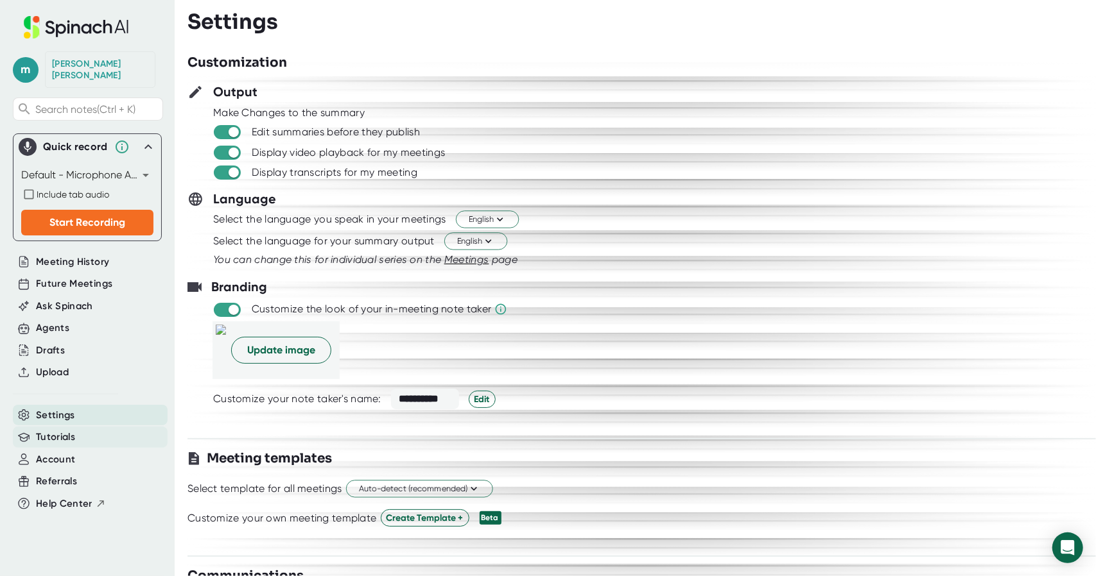
click at [68, 430] on span "Tutorials" at bounding box center [55, 437] width 39 height 15
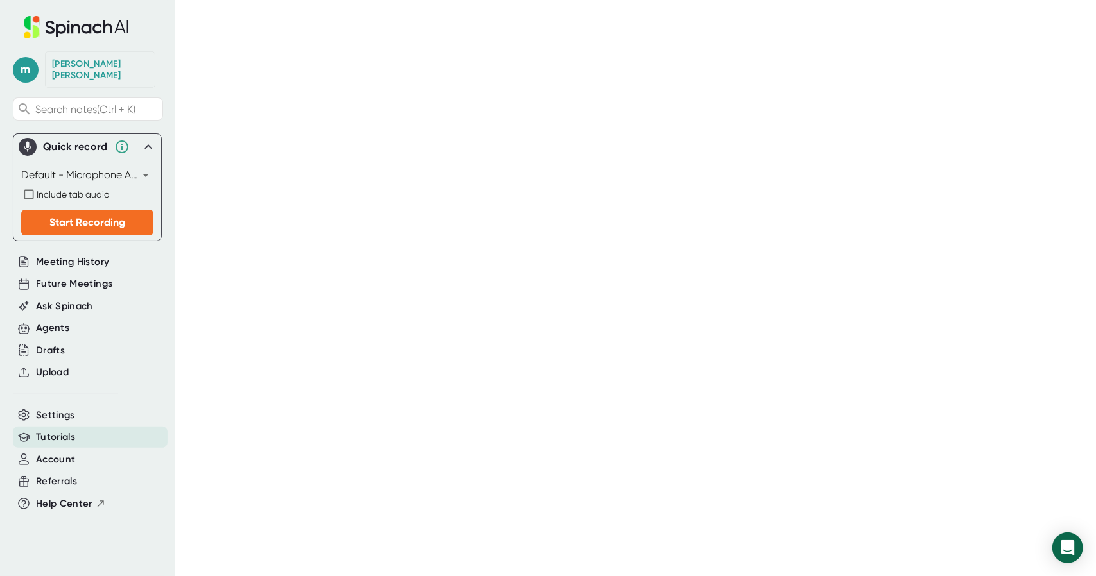
click at [146, 162] on body "m [PERSON_NAME] Search notes (Ctrl + K) Quick record Default - Microphone Array…" at bounding box center [548, 288] width 1096 height 576
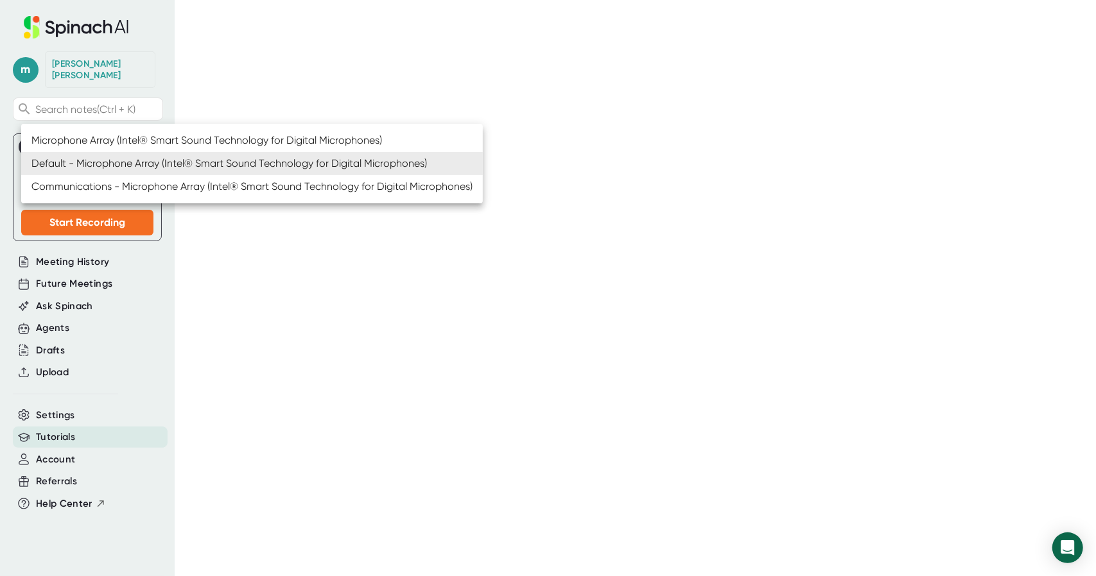
click at [146, 162] on li "Default - Microphone Array (Intel® Smart Sound Technology for Digital Microphon…" at bounding box center [251, 163] width 461 height 23
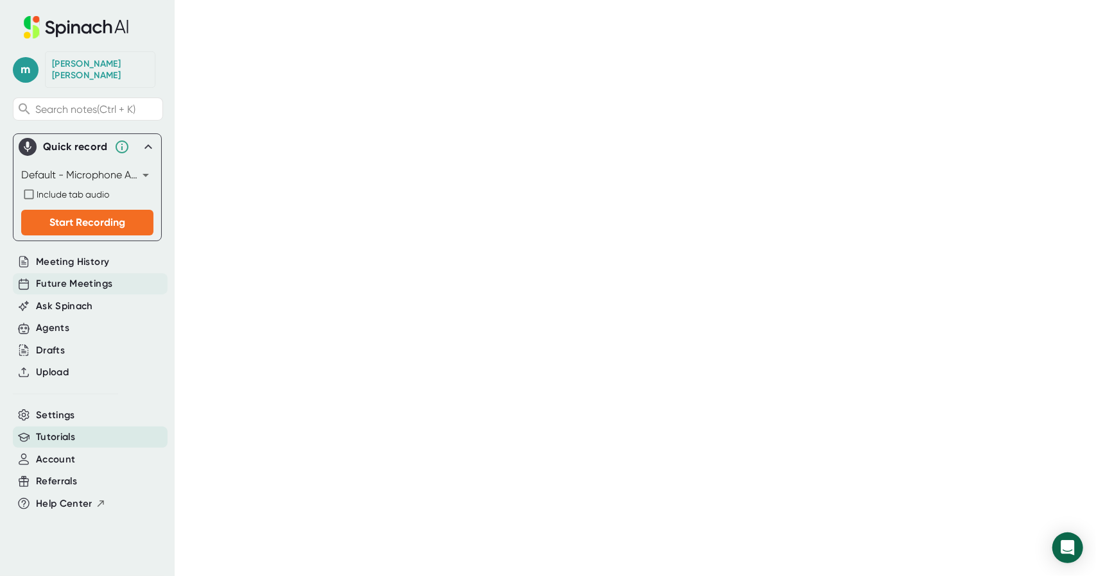
click at [78, 277] on span "Future Meetings" at bounding box center [74, 284] width 76 height 15
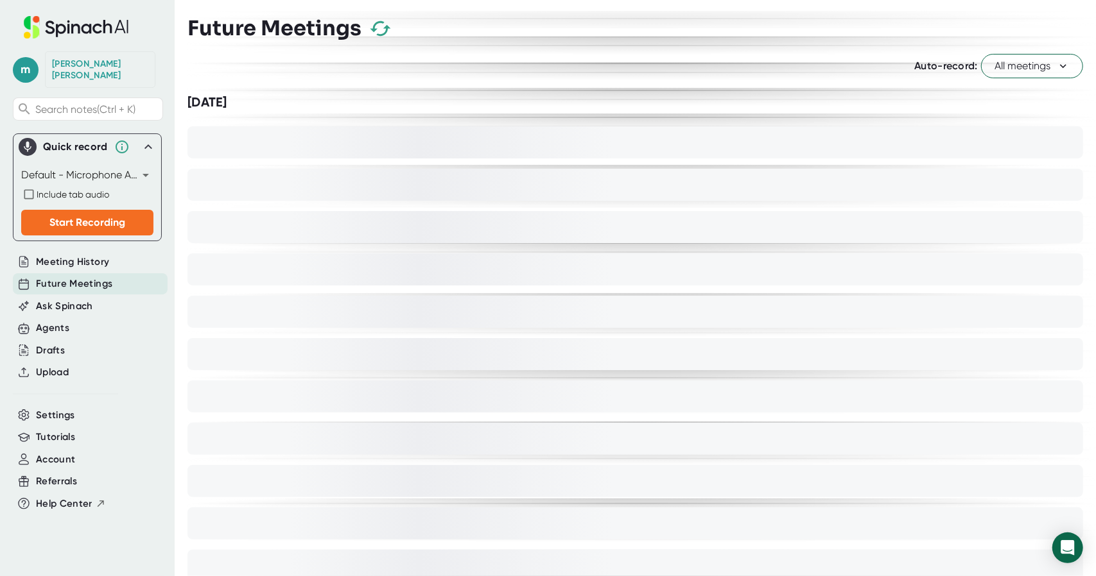
click at [1005, 66] on span "All meetings" at bounding box center [1031, 65] width 75 height 15
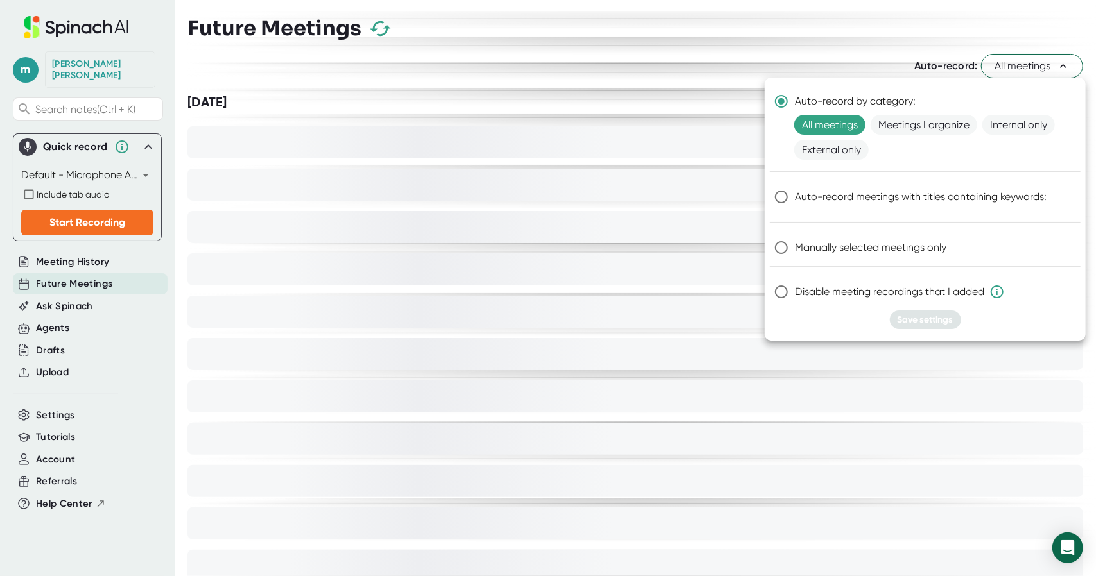
click at [1005, 66] on div at bounding box center [548, 288] width 1096 height 576
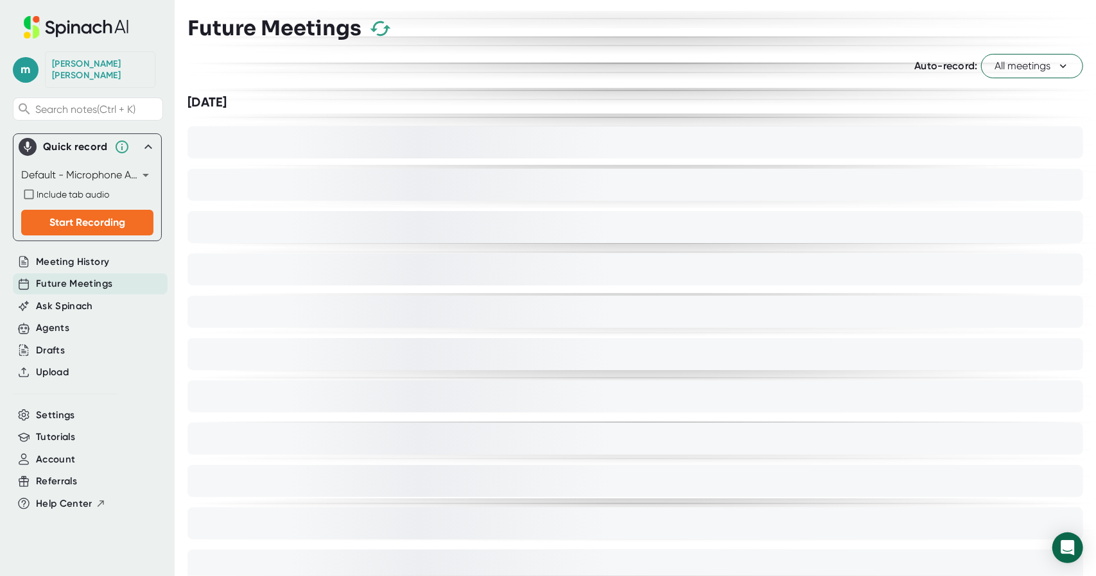
click at [384, 28] on icon "button" at bounding box center [380, 28] width 21 height 15
click at [47, 408] on span "Settings" at bounding box center [55, 415] width 39 height 15
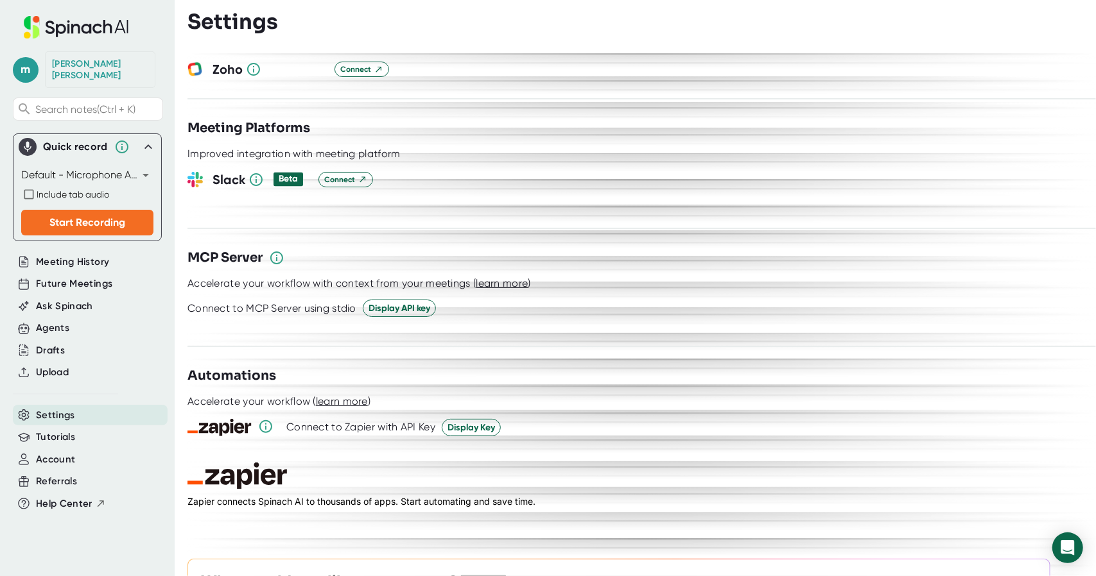
scroll to position [1680, 0]
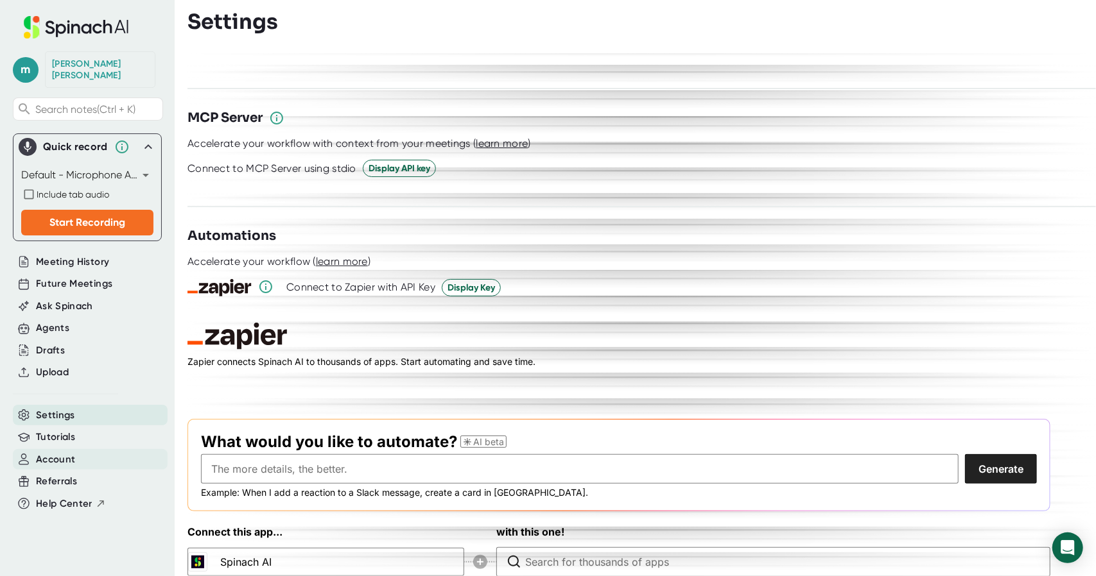
click at [70, 452] on span "Account" at bounding box center [55, 459] width 39 height 15
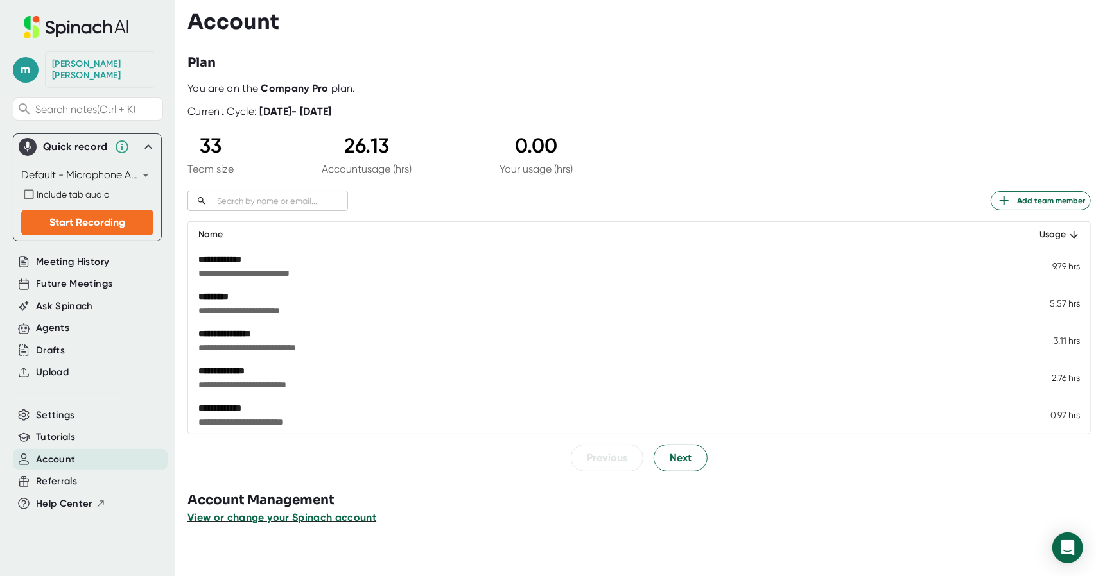
click at [288, 519] on span "View or change your Spinach account" at bounding box center [281, 518] width 189 height 12
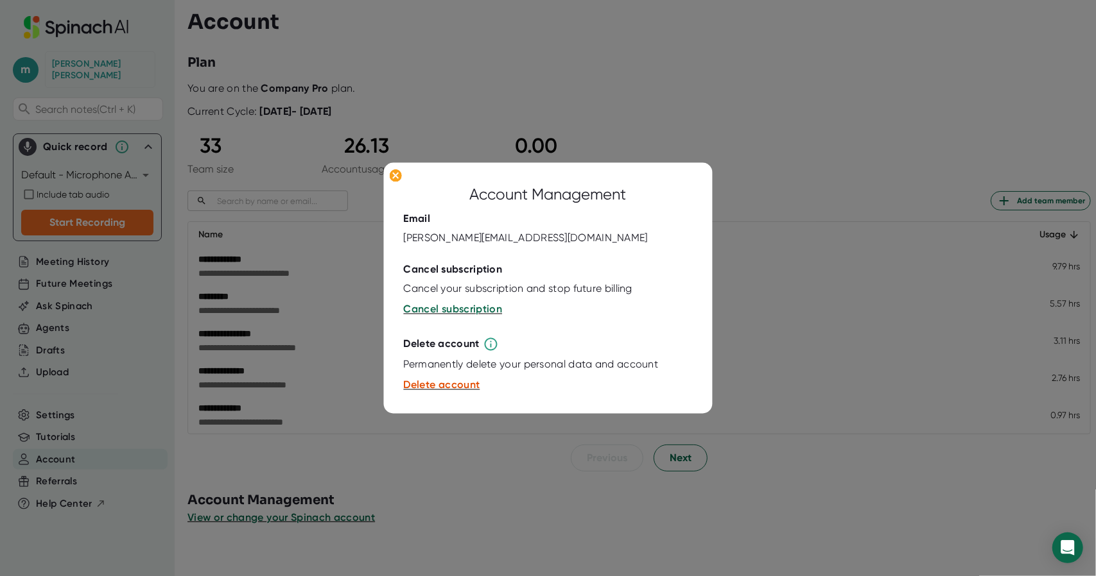
click at [519, 529] on div at bounding box center [548, 288] width 1096 height 576
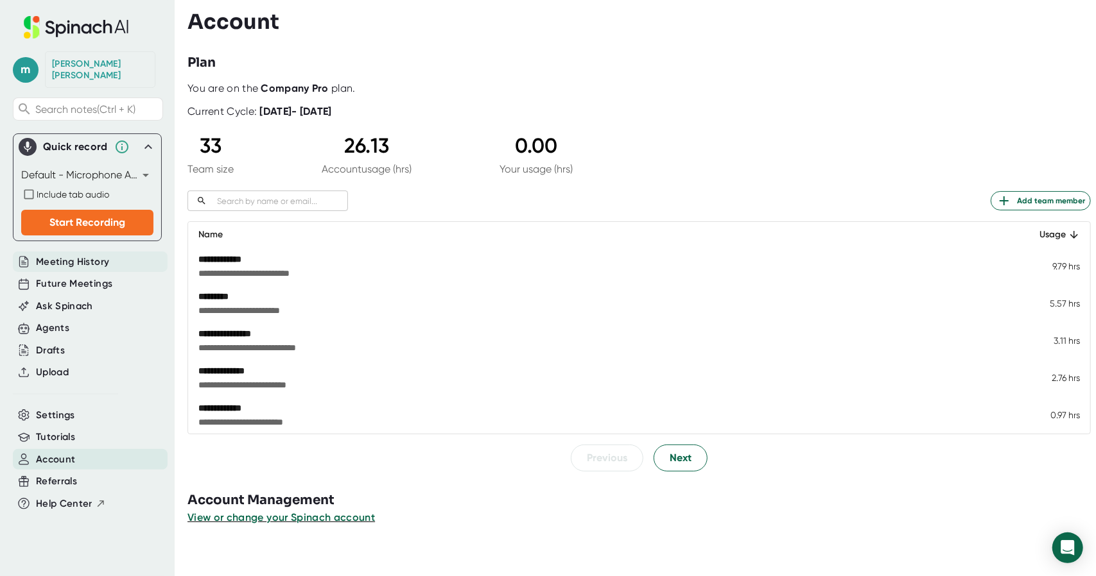
click at [84, 256] on span "Meeting History" at bounding box center [72, 262] width 73 height 15
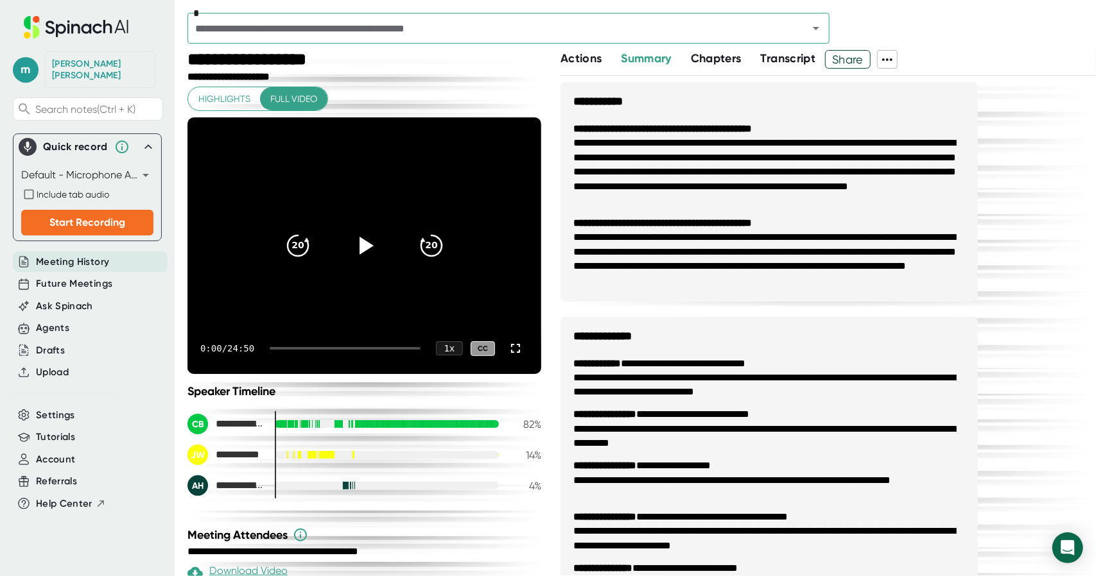
click at [68, 256] on span "Meeting History" at bounding box center [72, 262] width 73 height 15
click at [37, 33] on icon at bounding box center [31, 27] width 15 height 22
click at [30, 88] on div at bounding box center [87, 93] width 149 height 10
click at [24, 71] on span "m" at bounding box center [26, 70] width 26 height 26
click at [53, 124] on b "Edit Profile" at bounding box center [63, 121] width 42 height 11
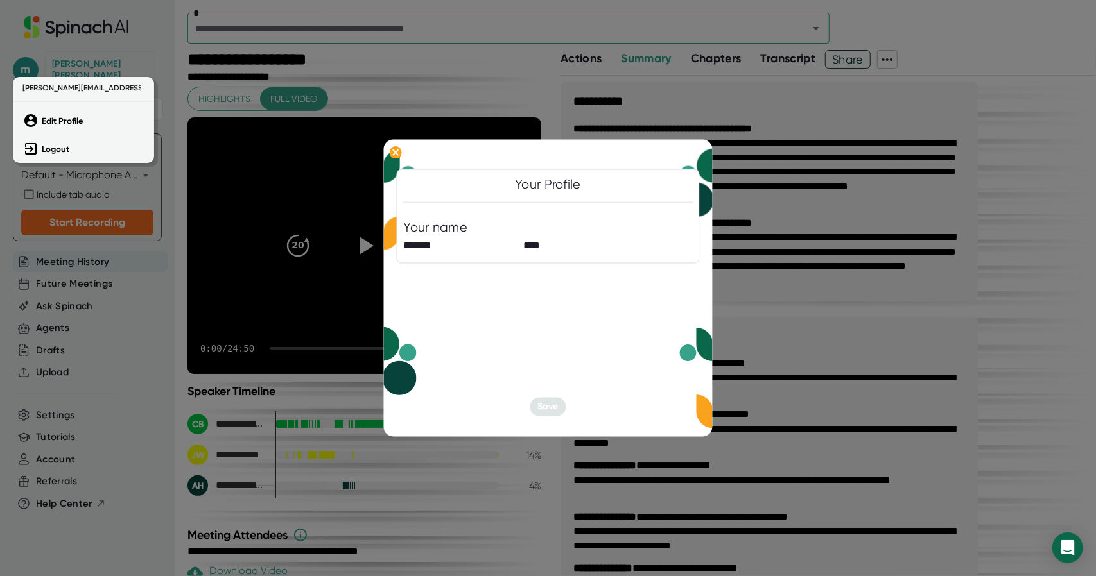
click at [158, 324] on div at bounding box center [548, 288] width 1096 height 576
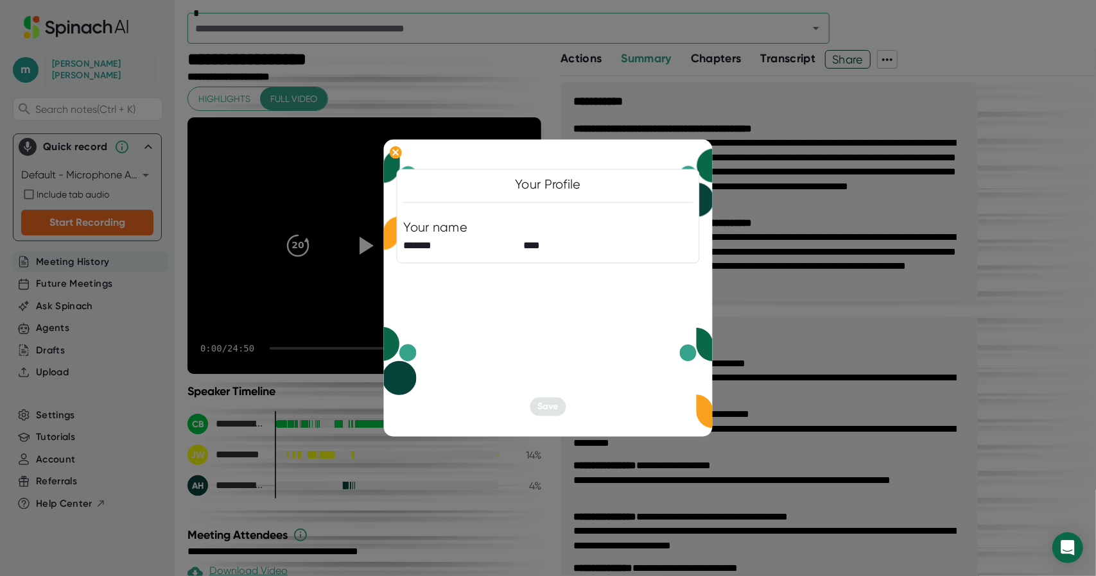
click at [77, 401] on div at bounding box center [548, 288] width 1096 height 576
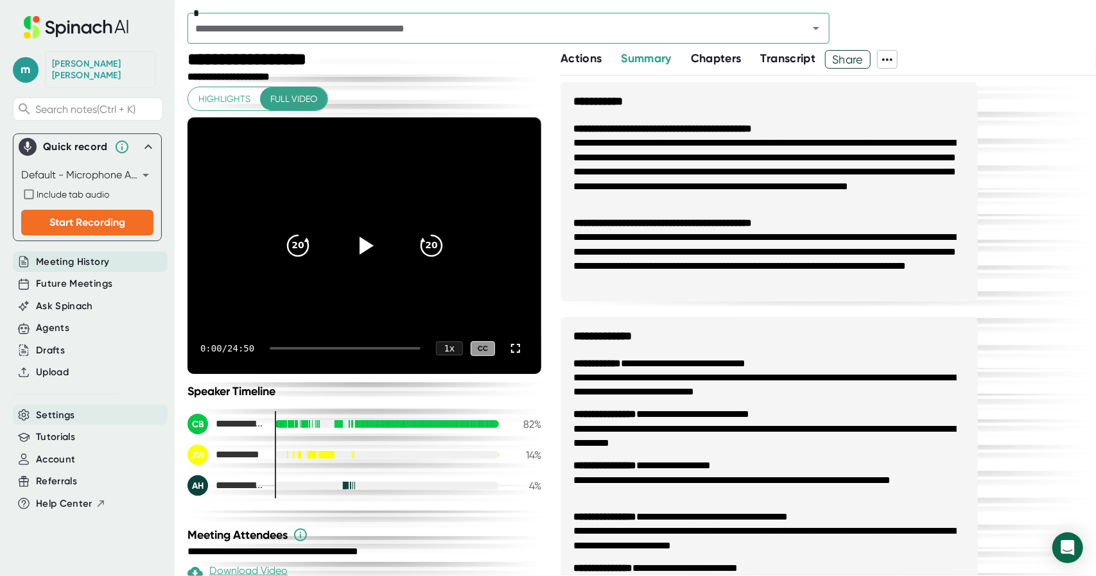
click at [53, 408] on span "Settings" at bounding box center [55, 415] width 39 height 15
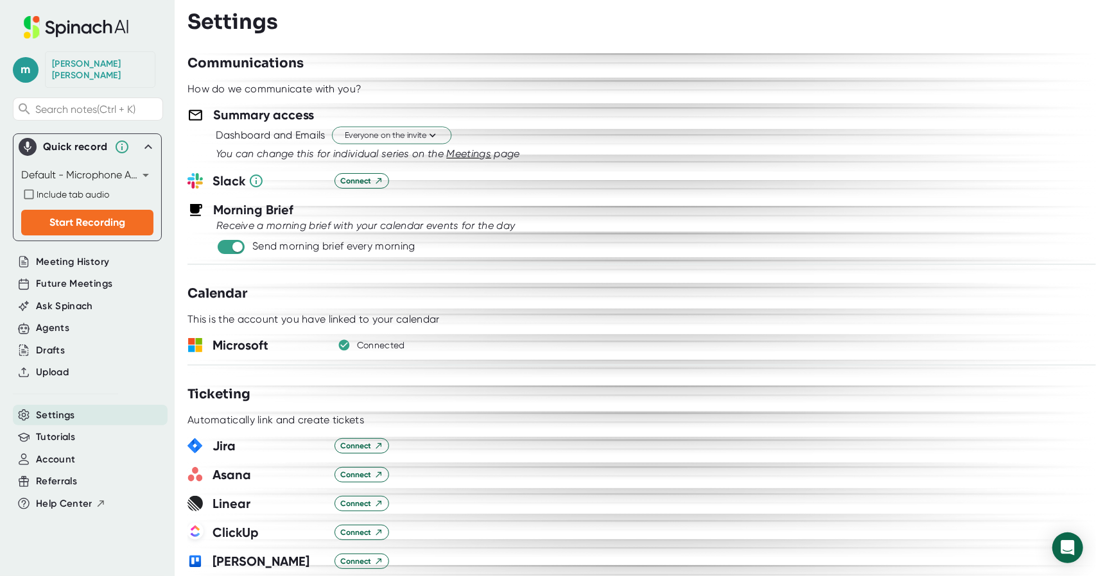
scroll to position [513, 0]
click at [349, 342] on icon "button" at bounding box center [343, 344] width 15 height 15
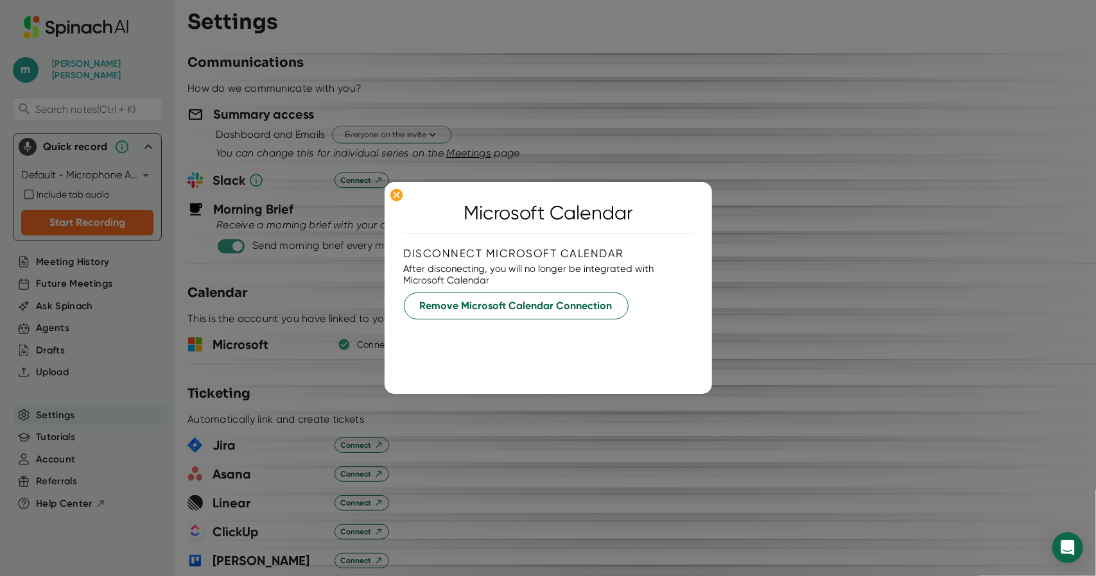
click at [859, 130] on div at bounding box center [548, 288] width 1096 height 576
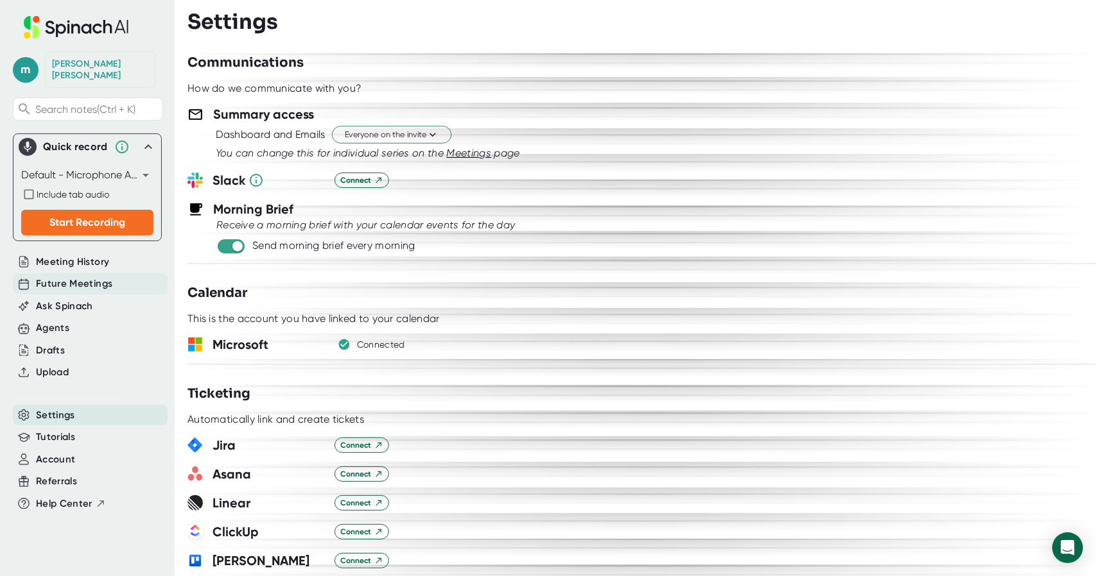
click at [57, 277] on span "Future Meetings" at bounding box center [74, 284] width 76 height 15
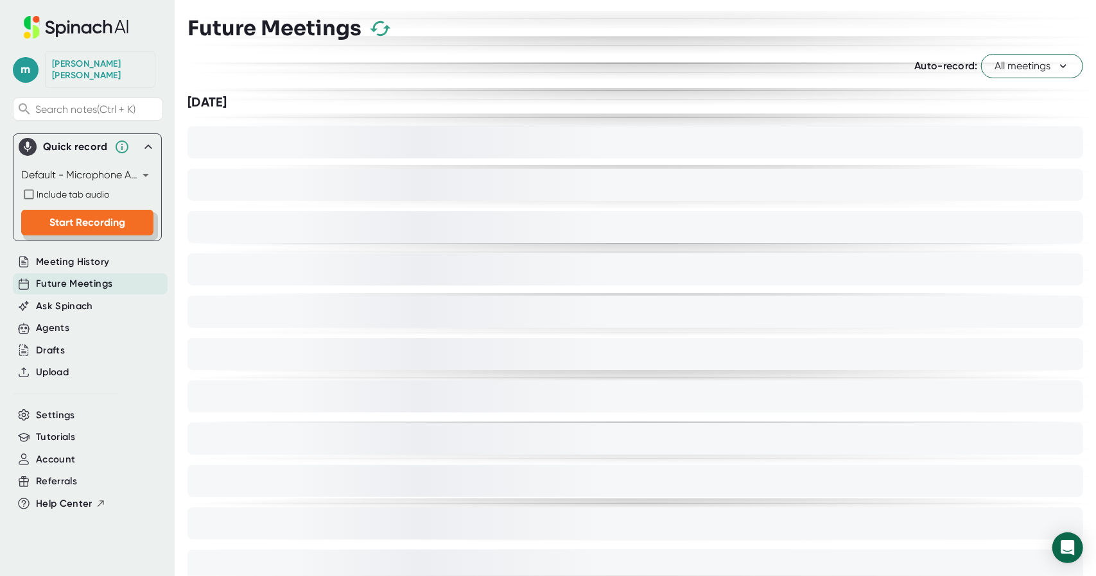
click at [90, 216] on span "Start Recording" at bounding box center [87, 222] width 76 height 12
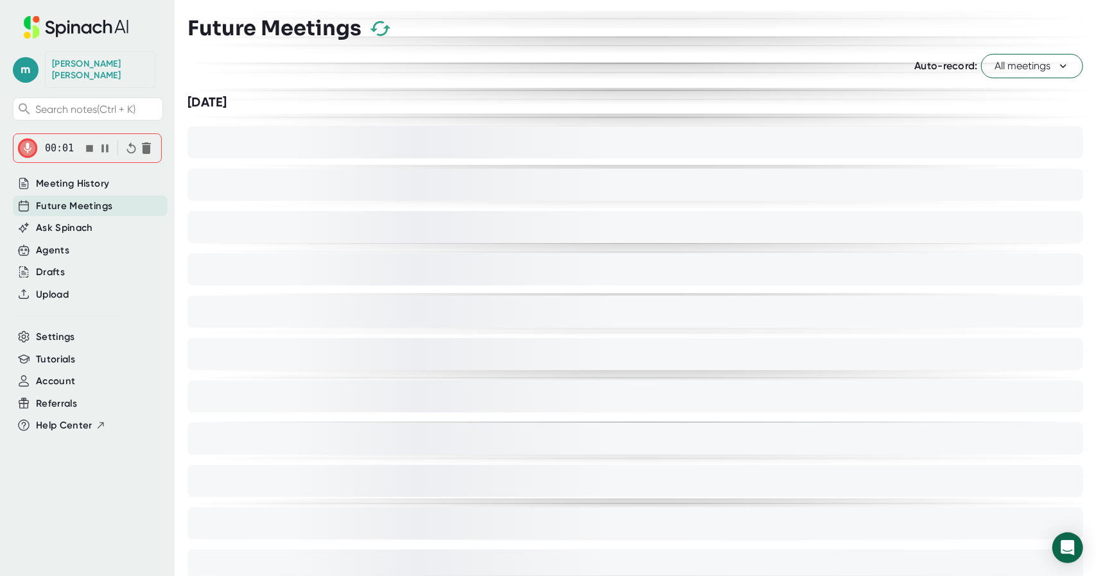
click at [101, 142] on icon "button" at bounding box center [104, 148] width 13 height 13
click at [145, 142] on icon "button" at bounding box center [146, 148] width 9 height 12
